Goal: Task Accomplishment & Management: Use online tool/utility

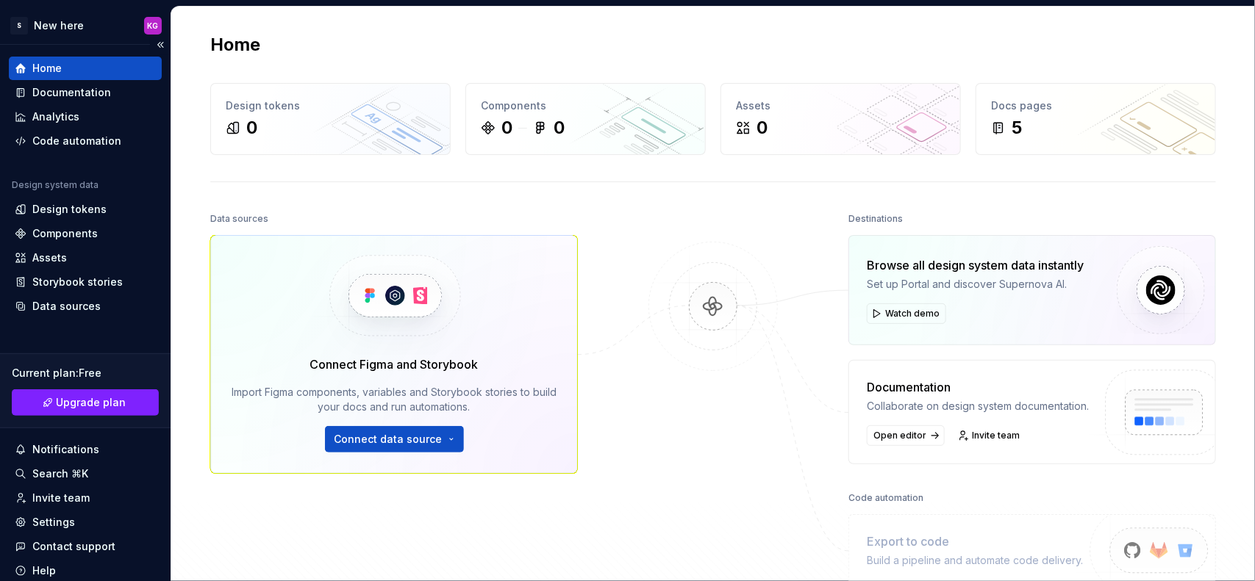
click at [64, 71] on div "Home" at bounding box center [85, 68] width 141 height 15
click at [442, 438] on button "Connect data source" at bounding box center [394, 439] width 139 height 26
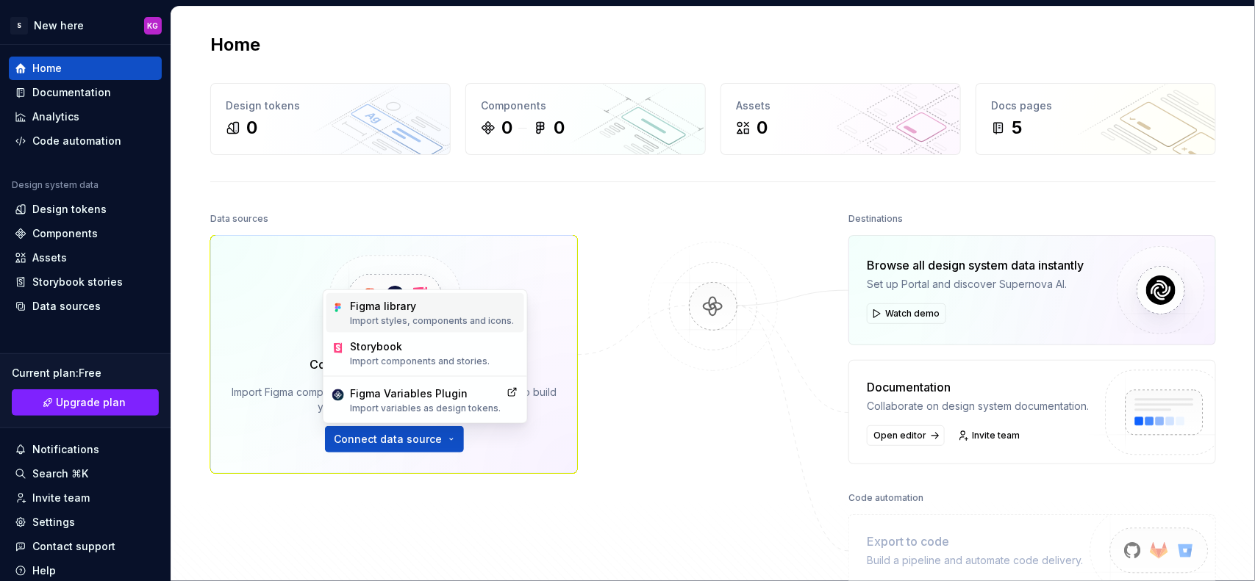
click at [459, 304] on div "Figma library" at bounding box center [432, 306] width 164 height 15
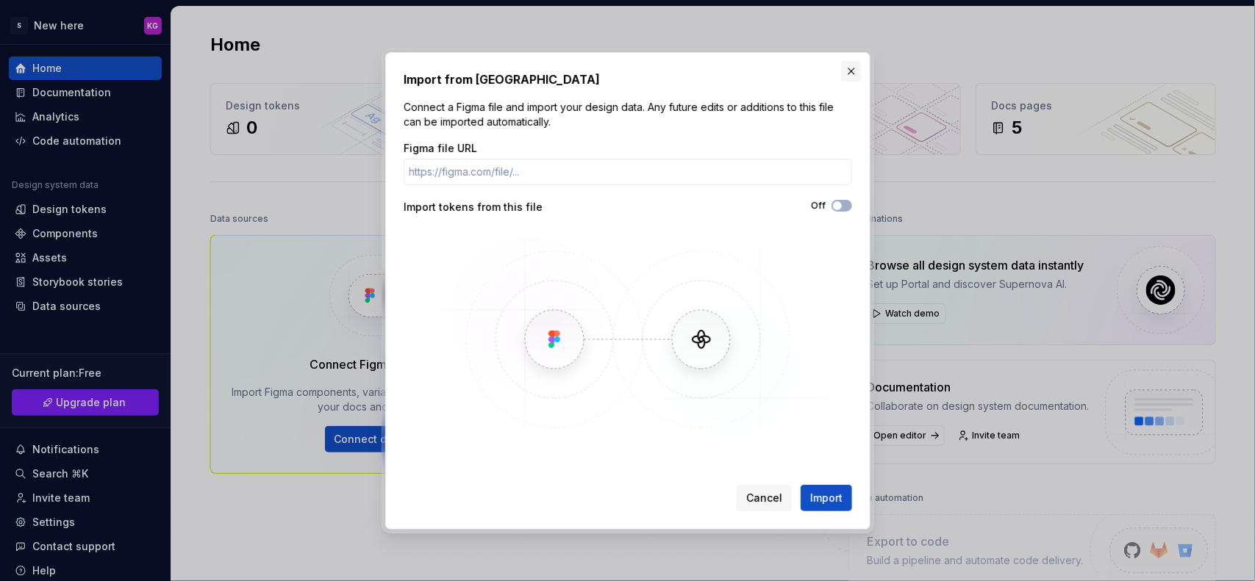
click at [854, 71] on button "button" at bounding box center [851, 71] width 21 height 21
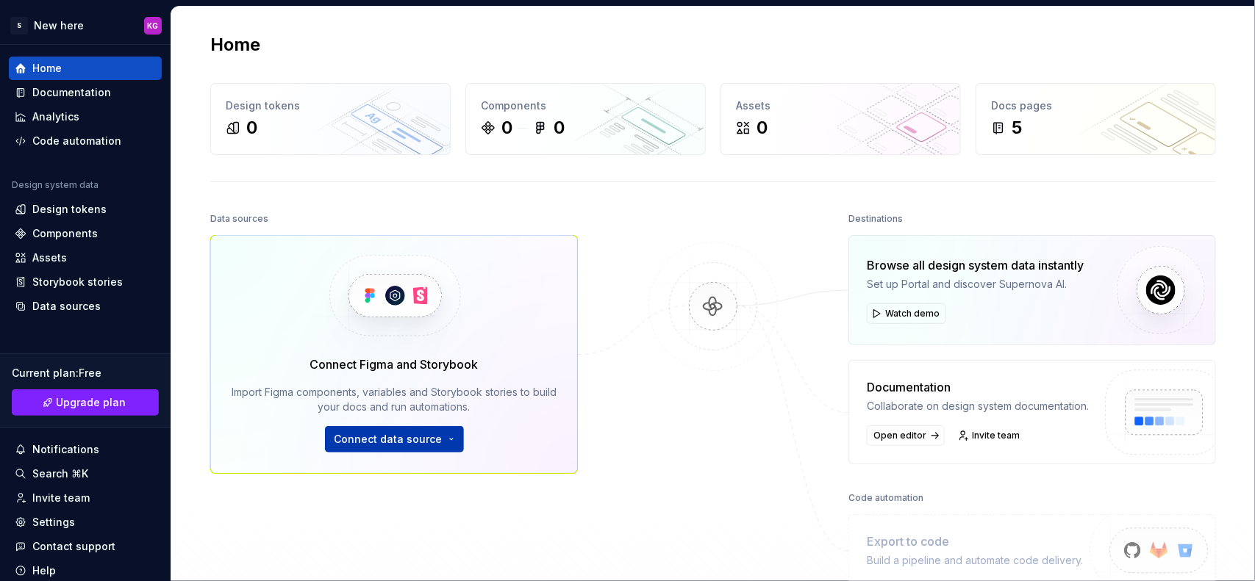
click at [384, 445] on span "Connect data source" at bounding box center [388, 439] width 108 height 15
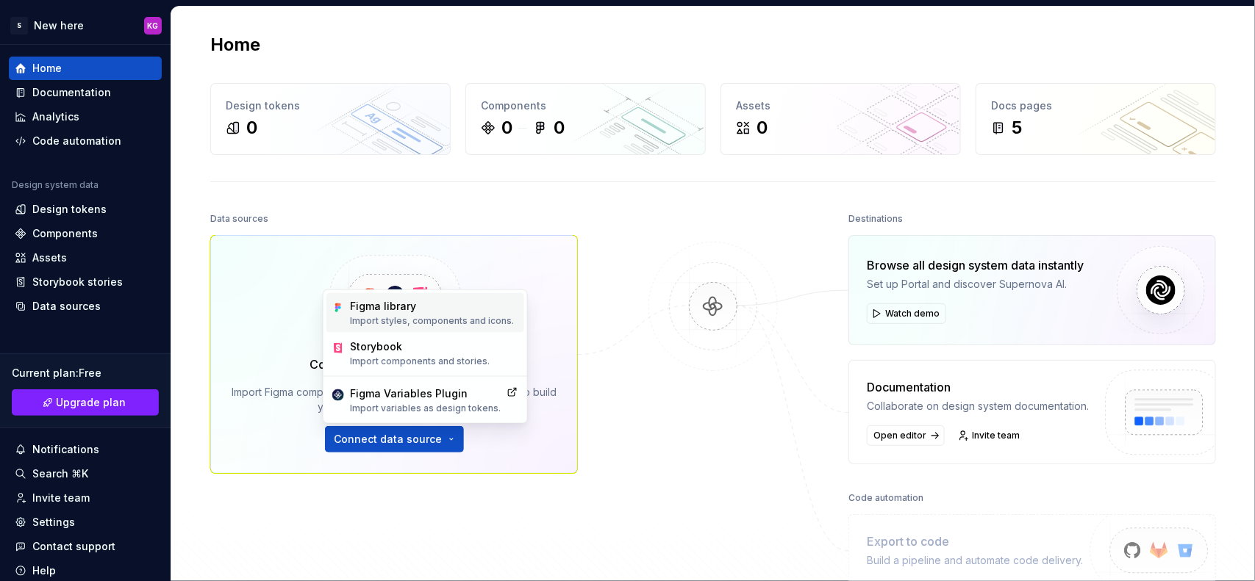
click at [465, 312] on div "Figma library" at bounding box center [432, 306] width 164 height 15
